Goal: Information Seeking & Learning: Learn about a topic

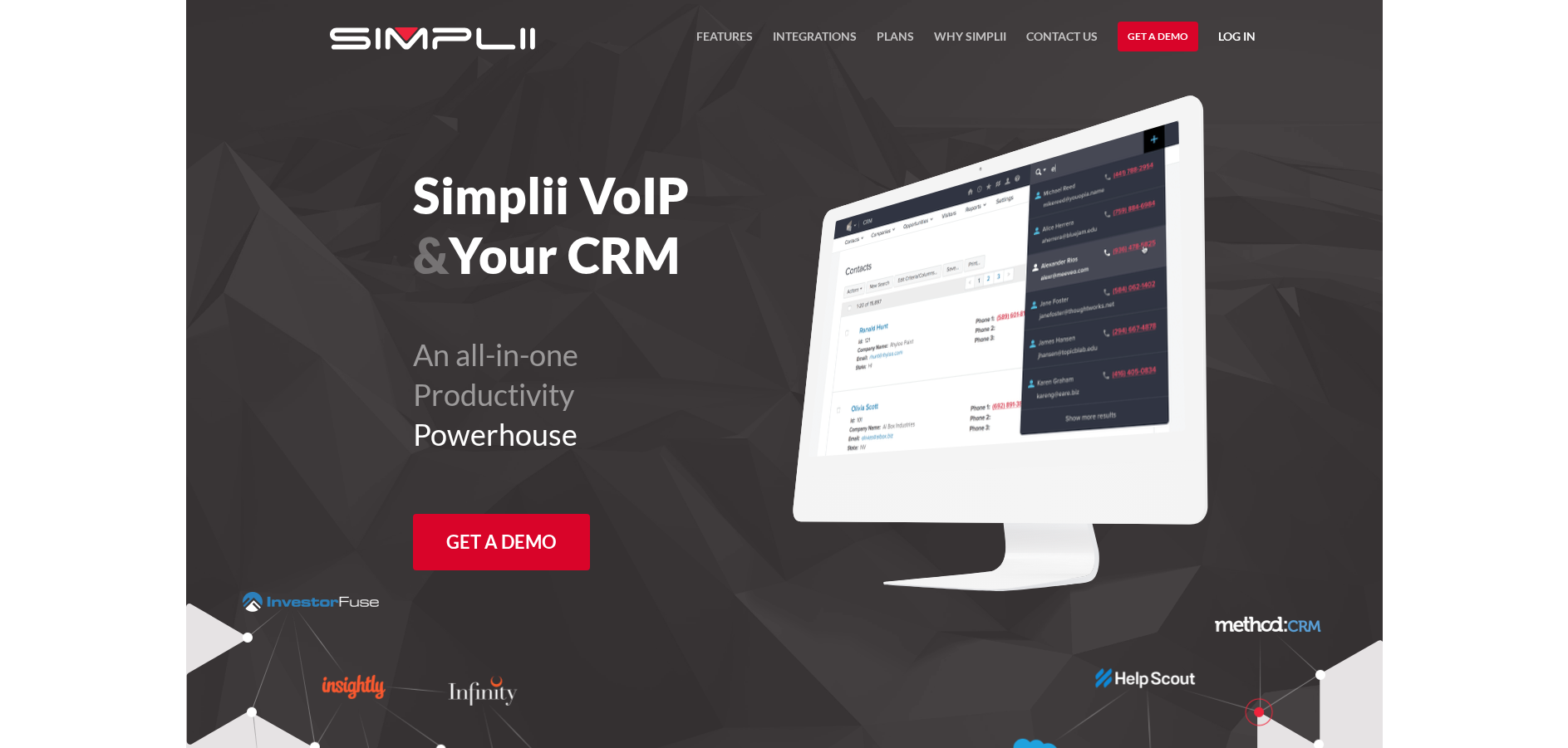
drag, startPoint x: 418, startPoint y: 192, endPoint x: 717, endPoint y: 253, distance: 305.2
click at [717, 253] on h1 "Simplii VoIP & Your CRM" at bounding box center [645, 225] width 463 height 119
click at [729, 274] on h1 "Simplii VoIP & Your CRM" at bounding box center [645, 225] width 463 height 119
click at [879, 31] on link "Plans" at bounding box center [895, 41] width 37 height 29
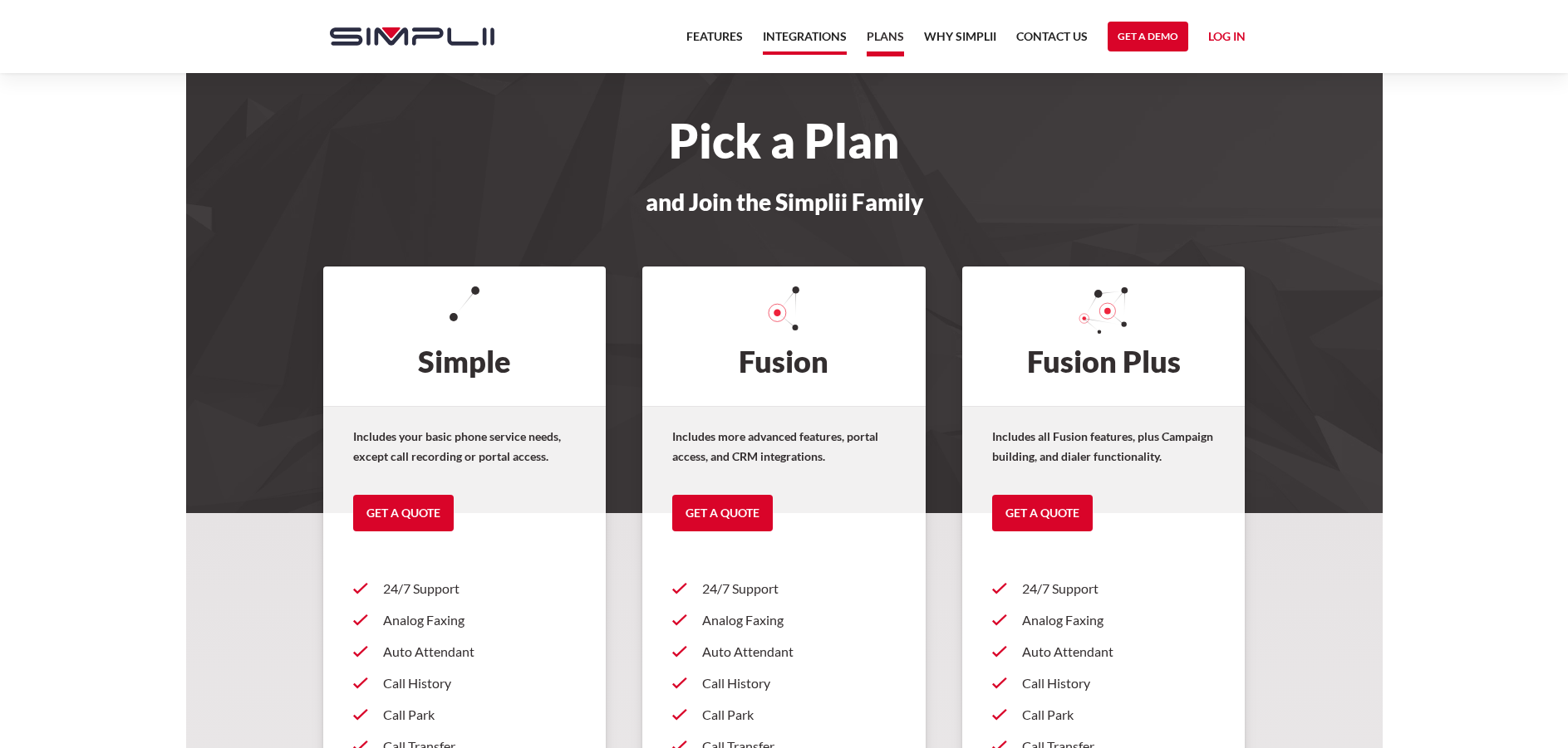
click at [827, 41] on link "Integrations" at bounding box center [805, 41] width 84 height 29
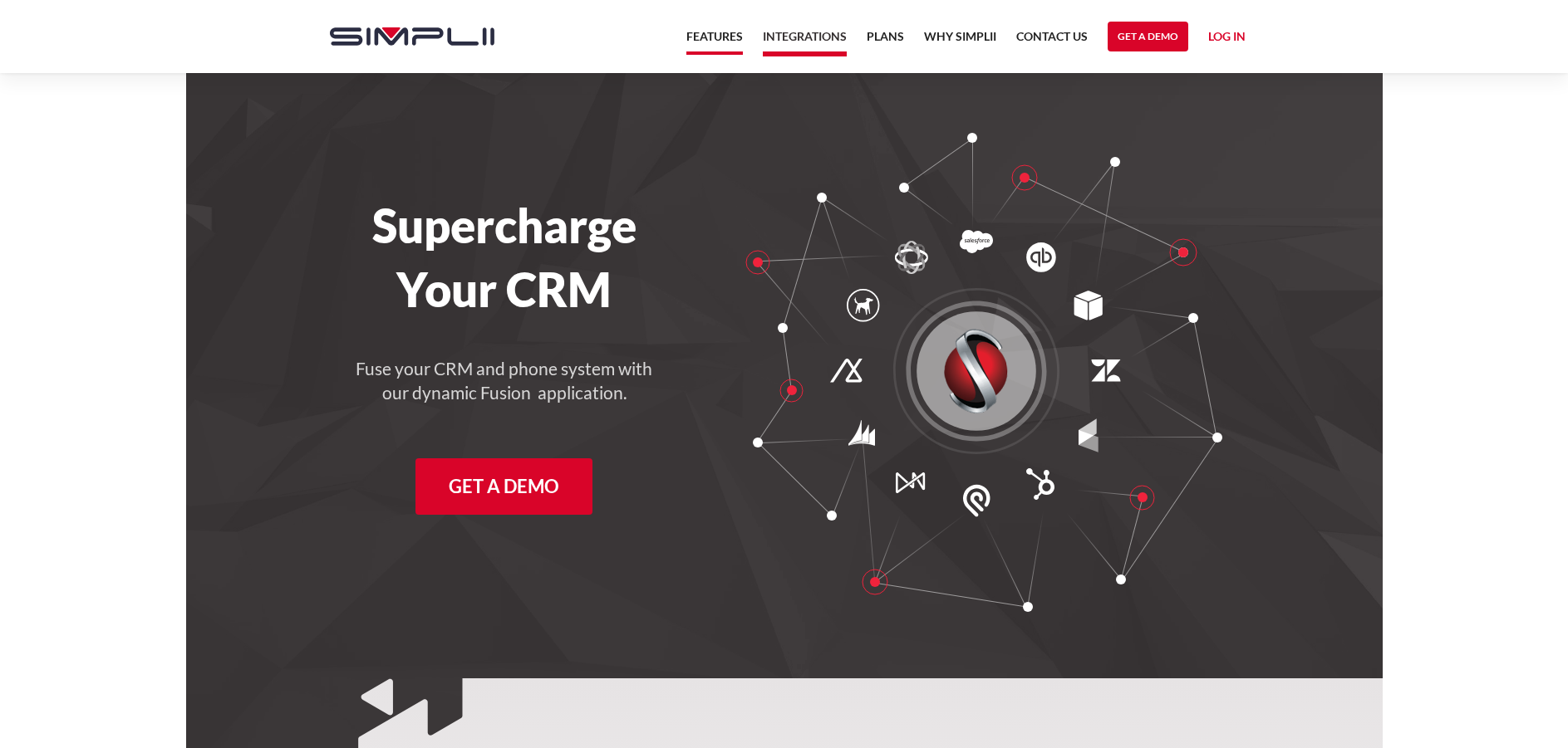
click at [713, 35] on link "Features" at bounding box center [714, 41] width 56 height 29
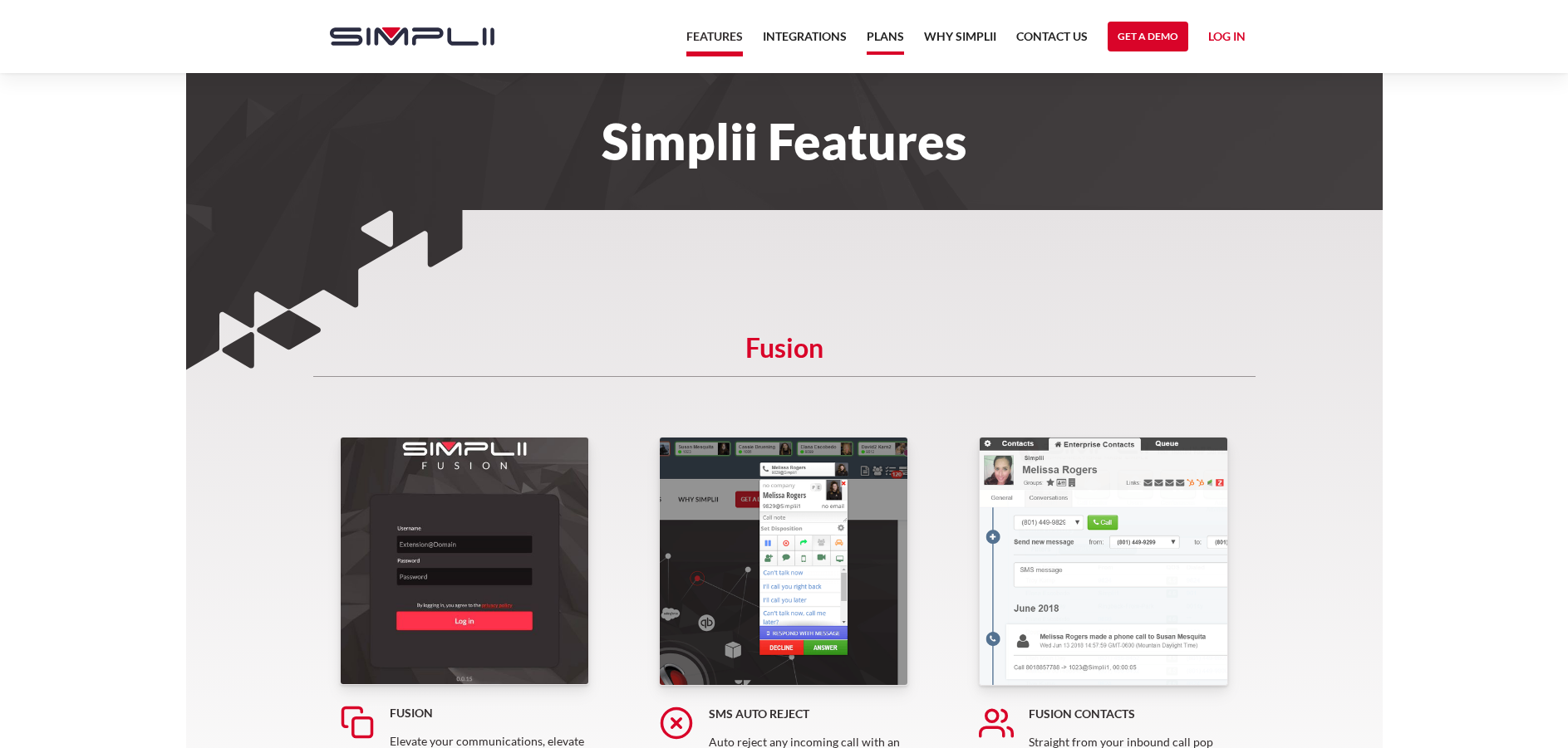
click at [883, 49] on link "Plans" at bounding box center [885, 41] width 37 height 29
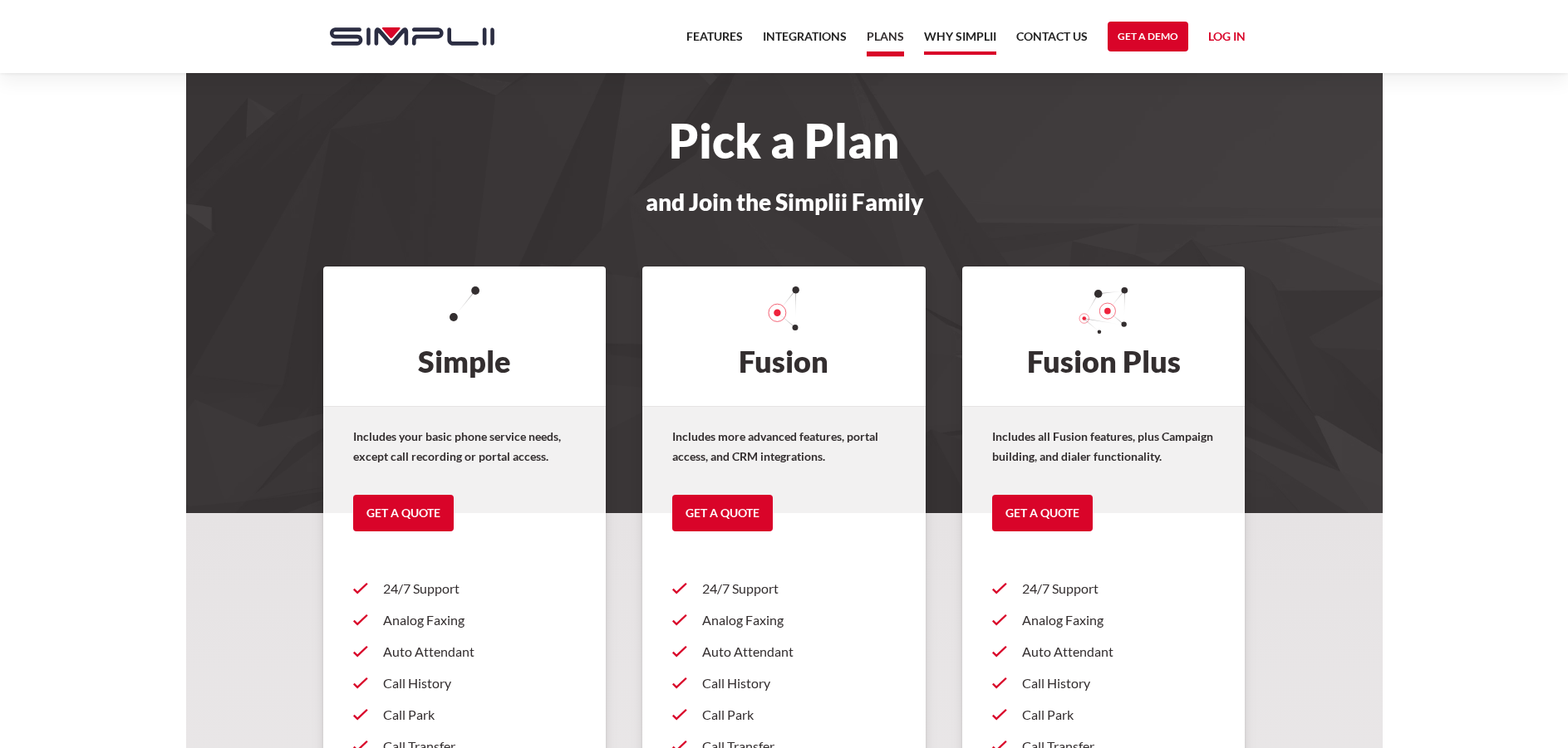
click at [976, 44] on link "Why Simplii" at bounding box center [960, 41] width 72 height 29
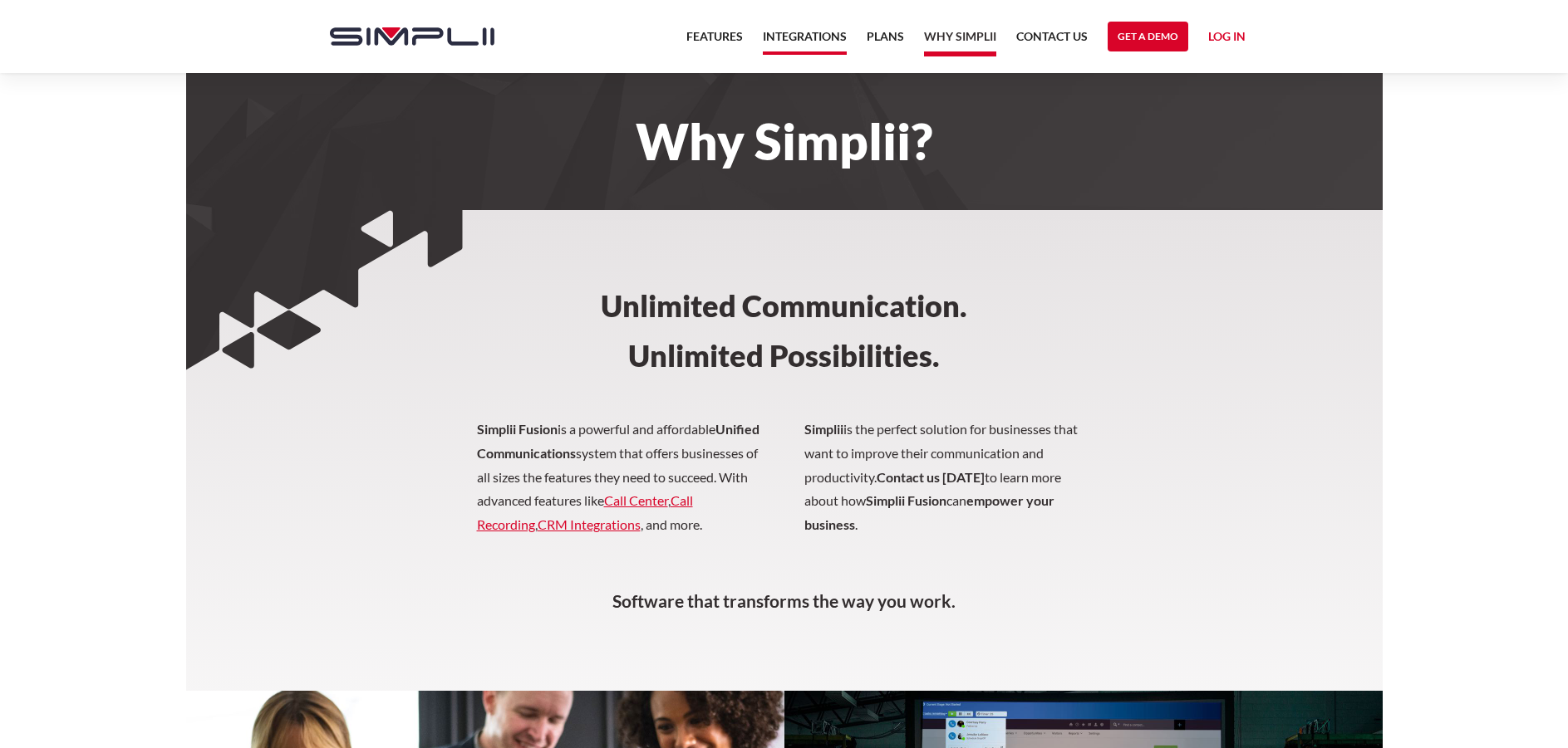
click at [838, 39] on link "Integrations" at bounding box center [805, 41] width 84 height 29
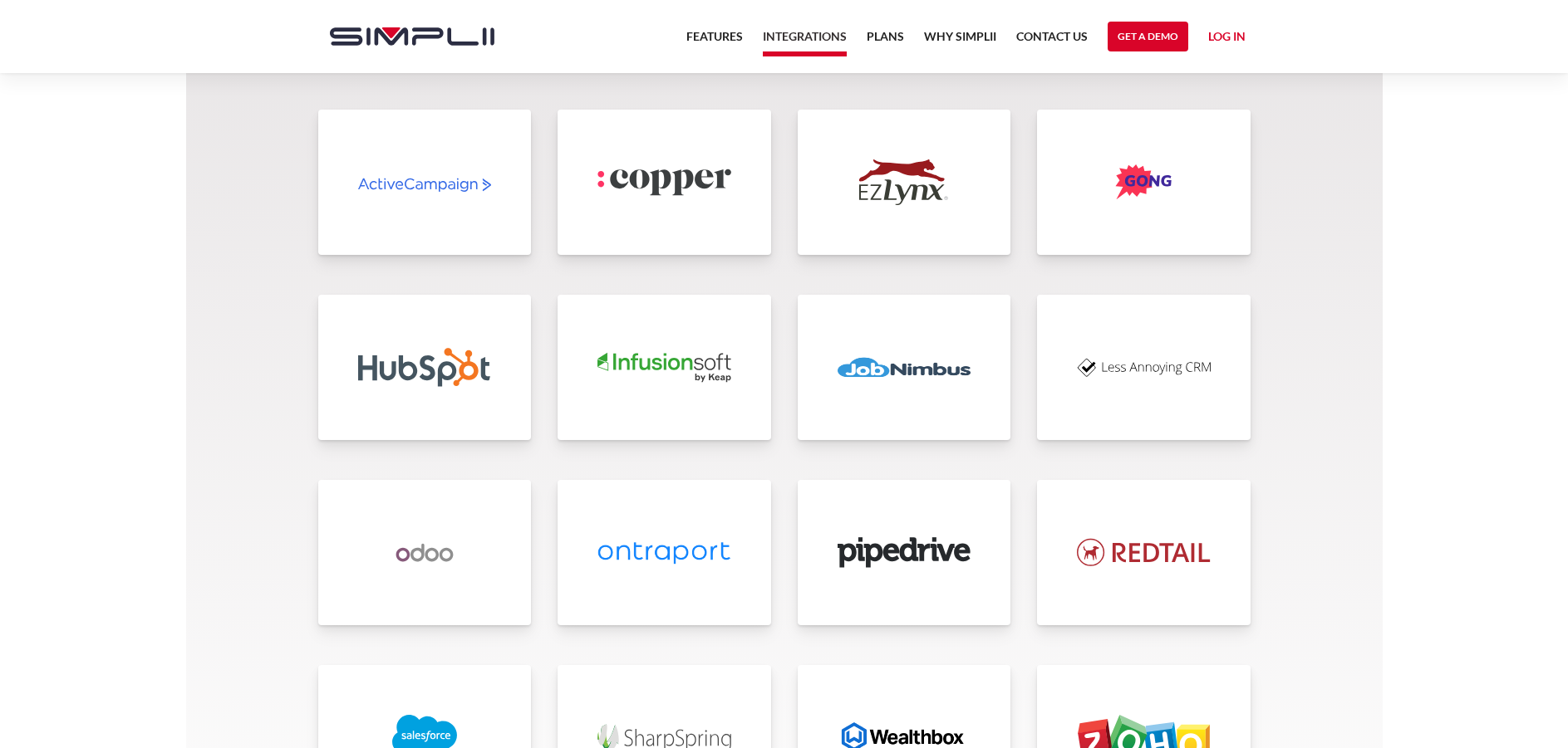
scroll to position [3488, 0]
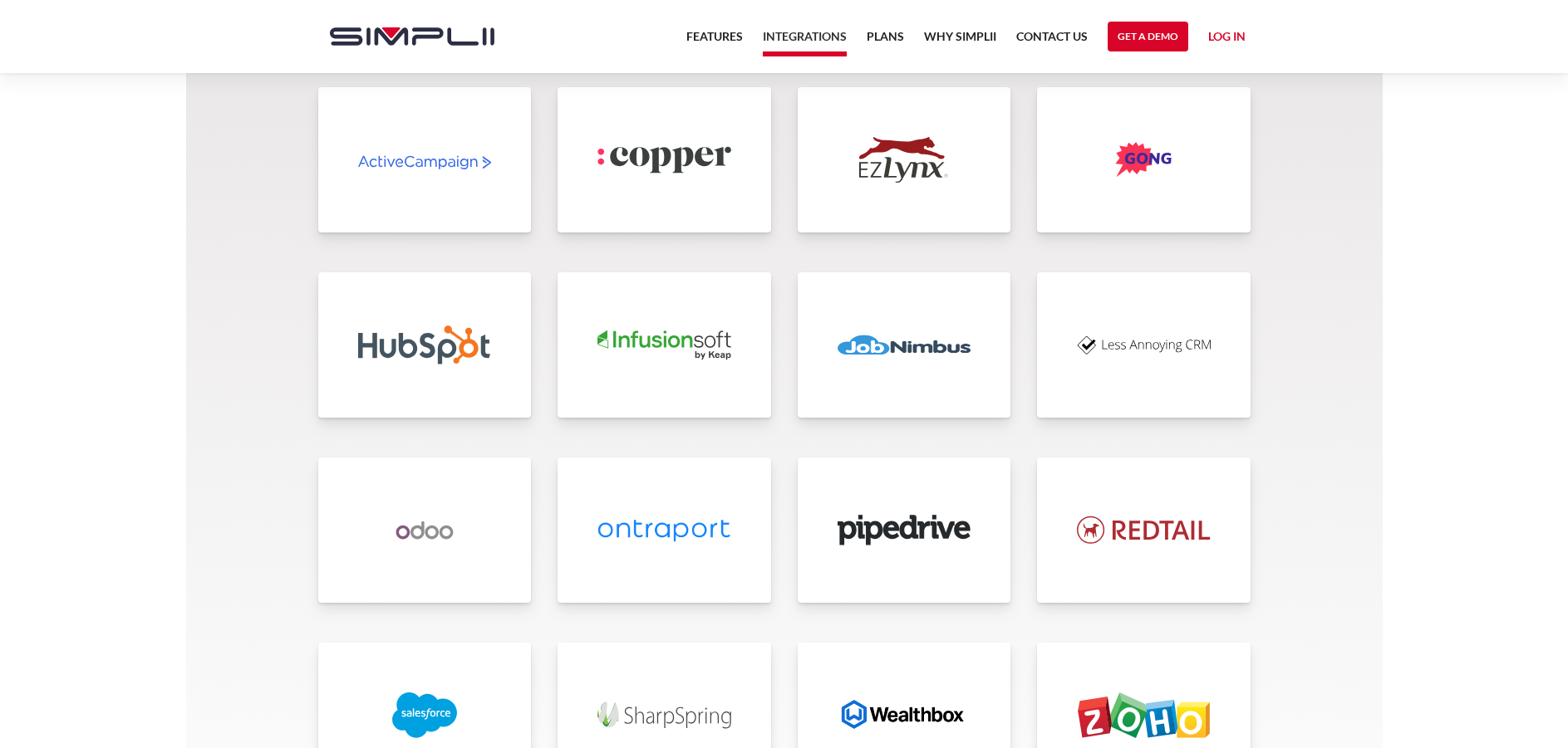
click at [910, 366] on img at bounding box center [904, 345] width 133 height 46
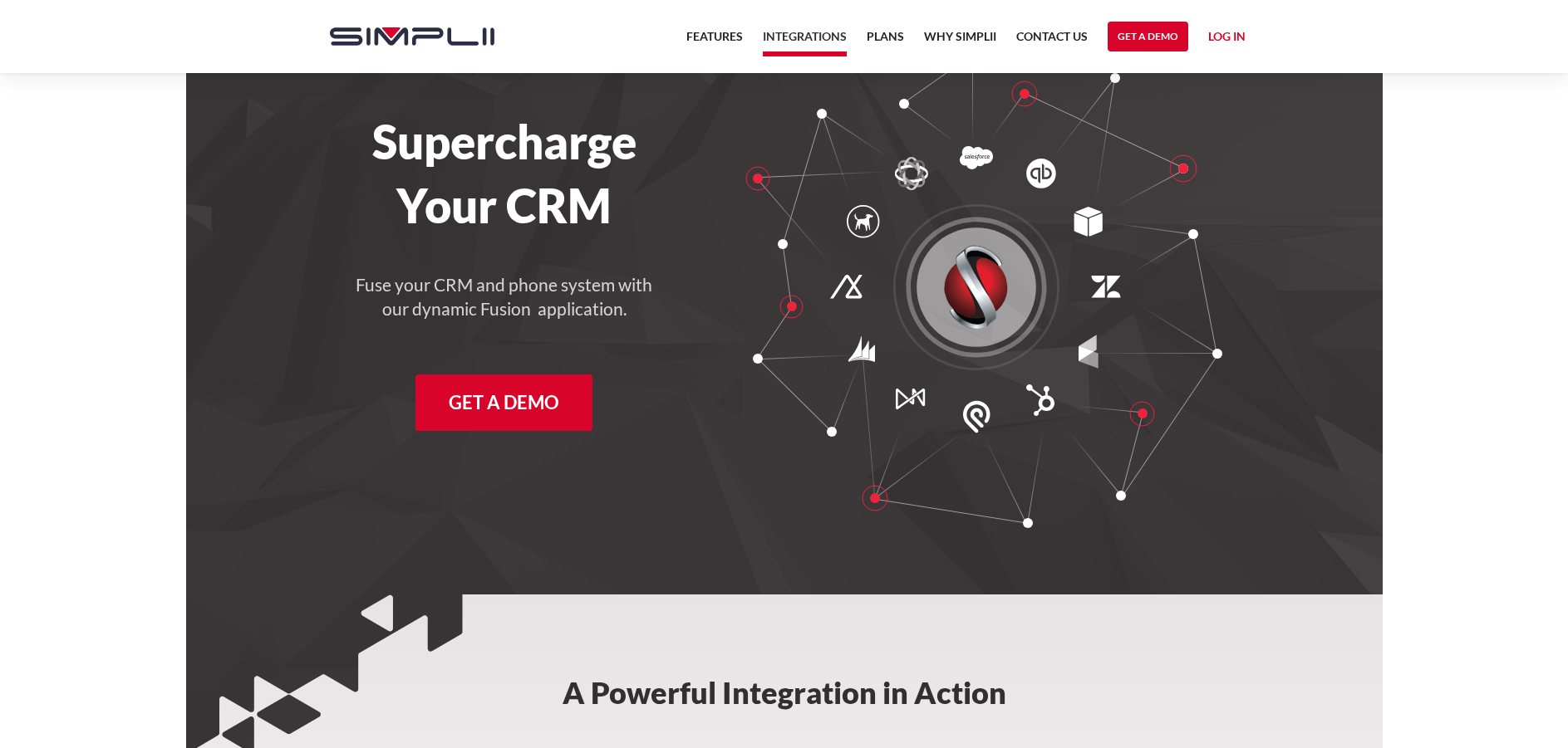
scroll to position [0, 0]
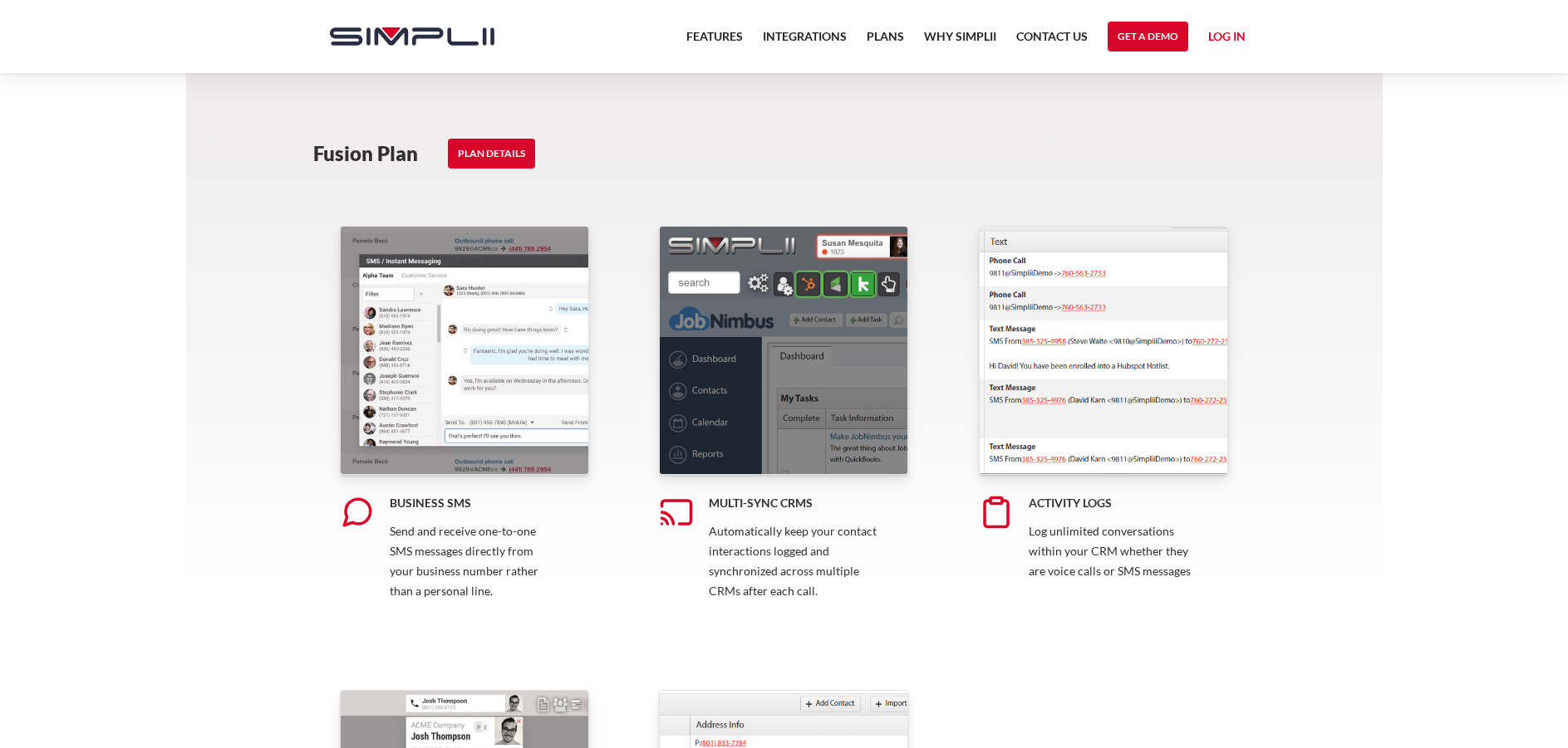
scroll to position [747, 0]
